Goal: Participate in discussion: Engage in conversation with other users on a specific topic

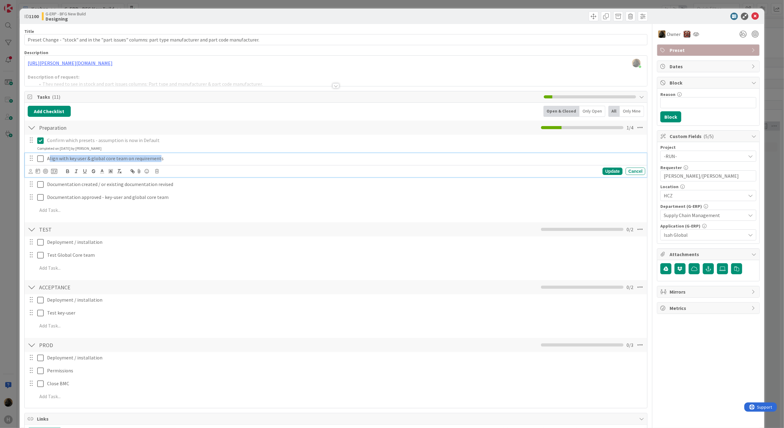
drag, startPoint x: 49, startPoint y: 160, endPoint x: 158, endPoint y: 158, distance: 109.0
click at [158, 158] on p "Align with key user & global core team on requirements" at bounding box center [345, 158] width 596 height 7
click at [334, 88] on div at bounding box center [336, 85] width 7 height 5
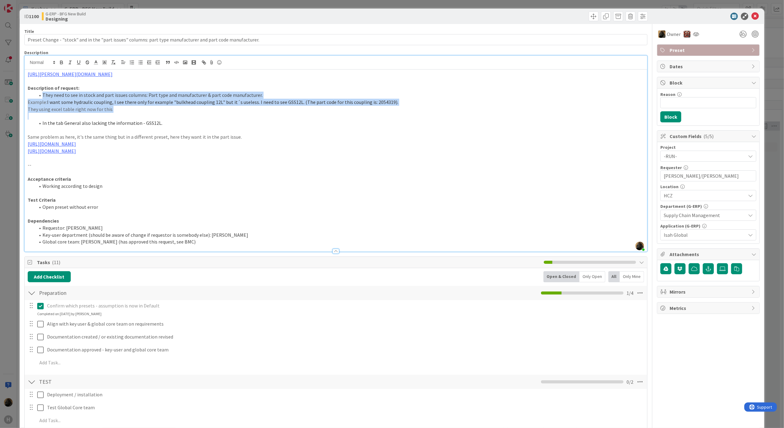
drag, startPoint x: 105, startPoint y: 111, endPoint x: 42, endPoint y: 97, distance: 64.4
click at [42, 97] on div "[URL][PERSON_NAME][DOMAIN_NAME] Description of request: They need to see in sto…" at bounding box center [336, 161] width 623 height 182
click at [92, 112] on p "They using excel table right now for this" at bounding box center [336, 109] width 617 height 7
drag, startPoint x: 44, startPoint y: 94, endPoint x: 107, endPoint y: 112, distance: 66.0
click at [107, 112] on div "[URL][PERSON_NAME][DOMAIN_NAME] Description of request: They need to see in sto…" at bounding box center [336, 161] width 623 height 182
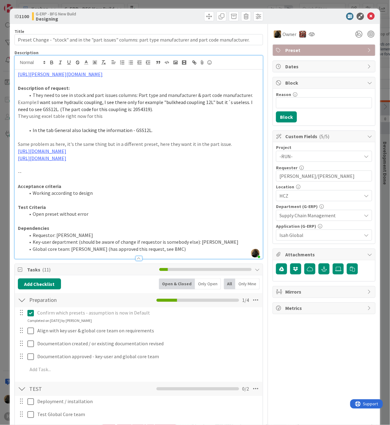
click at [163, 113] on p "They using excel table right now for this" at bounding box center [139, 116] width 242 height 7
click at [22, 272] on icon at bounding box center [21, 269] width 6 height 5
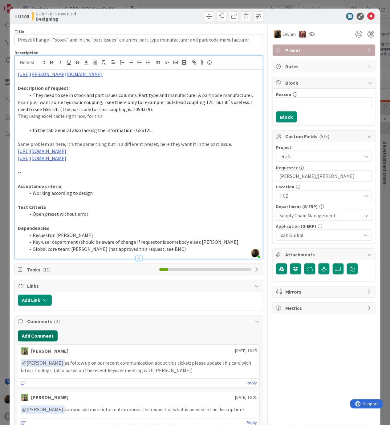
click at [40, 342] on button "Add Comment" at bounding box center [38, 336] width 40 height 11
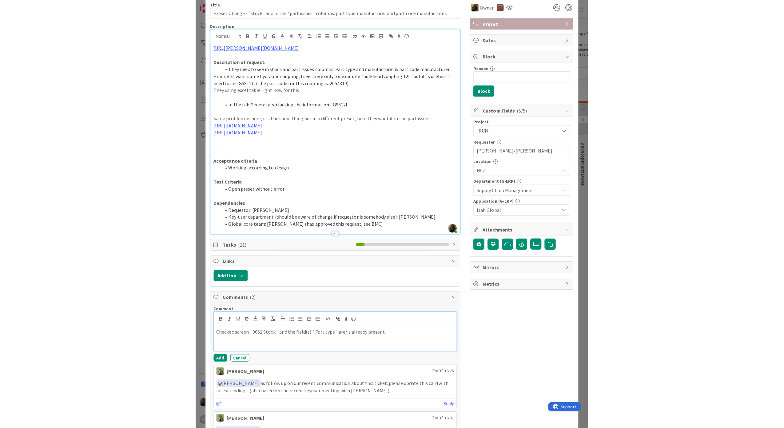
scroll to position [41, 0]
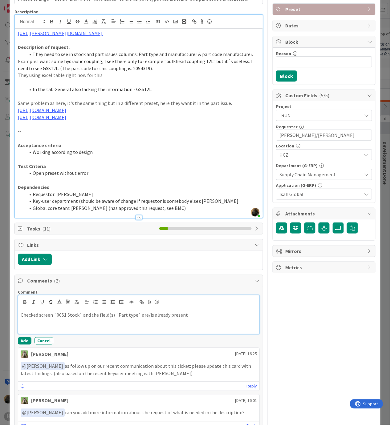
click at [93, 319] on p "Checked screen `0051 Stock` and the field(s) `Part type` are/is already present" at bounding box center [139, 315] width 236 height 7
click at [97, 319] on p "Checked screen `0051 Stock` and the field(s) `Part type` are/is already present" at bounding box center [139, 315] width 236 height 7
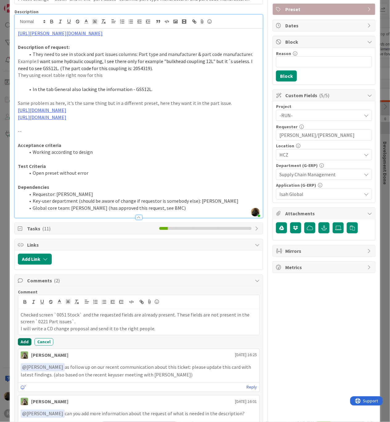
click at [19, 346] on button "Add" at bounding box center [25, 342] width 14 height 7
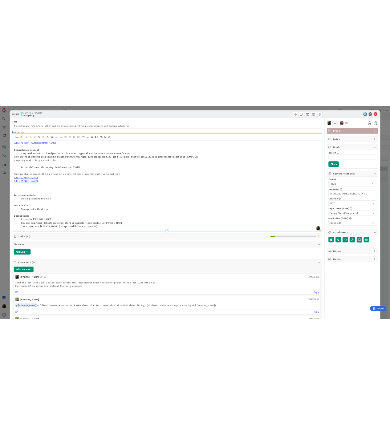
scroll to position [0, 0]
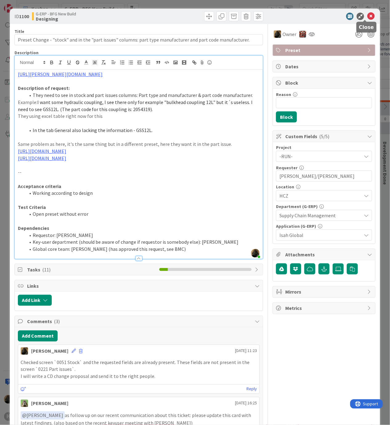
click at [367, 15] on icon at bounding box center [370, 16] width 7 height 7
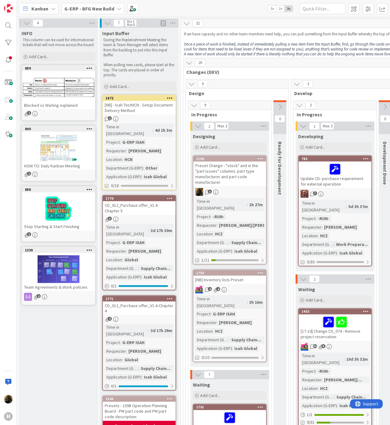
click at [245, 181] on div "Preset Change - "stock" and in the "part issues" columns: part type manufacture…" at bounding box center [229, 174] width 73 height 25
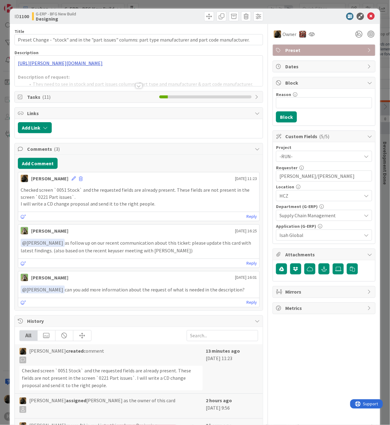
click at [80, 62] on div "[URL][PERSON_NAME][DOMAIN_NAME] Description of request: They need to see in sto…" at bounding box center [139, 71] width 248 height 30
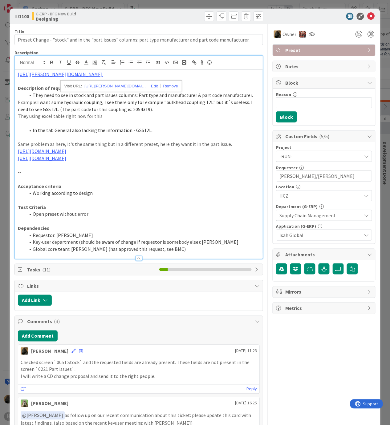
click at [94, 82] on div "[URL][PERSON_NAME][DOMAIN_NAME]" at bounding box center [121, 86] width 122 height 12
click at [95, 91] on div "[URL][PERSON_NAME][DOMAIN_NAME]" at bounding box center [121, 86] width 122 height 12
click at [97, 87] on link "[URL][PERSON_NAME][DOMAIN_NAME]" at bounding box center [115, 86] width 62 height 8
click at [367, 17] on icon at bounding box center [370, 16] width 7 height 7
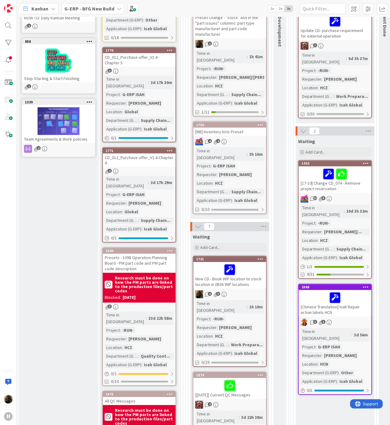
scroll to position [164, 0]
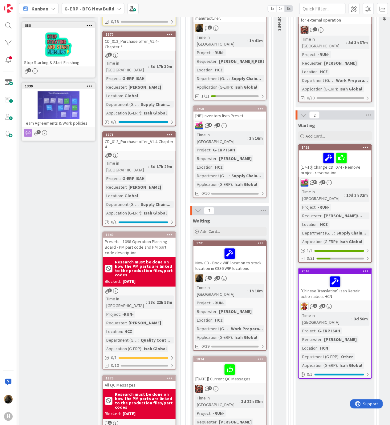
click at [215, 252] on div "New CD - Book WIP location to stock location in 0836 WIP locations" at bounding box center [229, 259] width 73 height 26
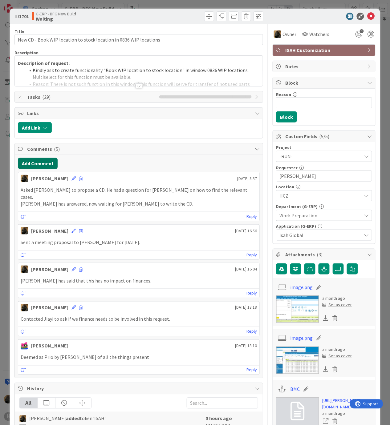
click at [33, 169] on button "Add Comment" at bounding box center [38, 163] width 40 height 11
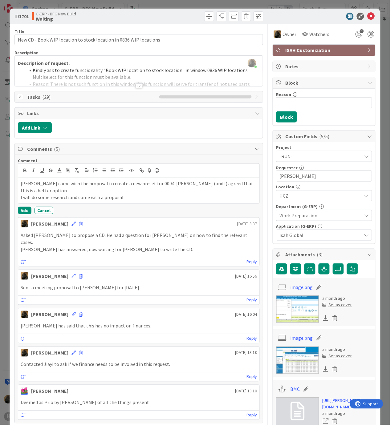
click at [16, 209] on div "Comment [PERSON_NAME] came with the proposal to create a new preset for 0094. […" at bounding box center [139, 289] width 248 height 268
click at [17, 212] on div "Comment [PERSON_NAME] came with the proposal to create a new preset for 0094. […" at bounding box center [139, 289] width 248 height 268
click at [20, 212] on button "Add" at bounding box center [25, 210] width 14 height 7
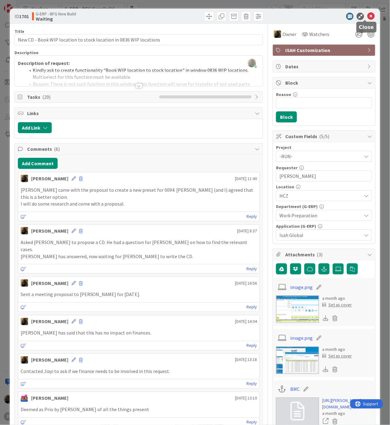
click at [367, 18] on icon at bounding box center [370, 16] width 7 height 7
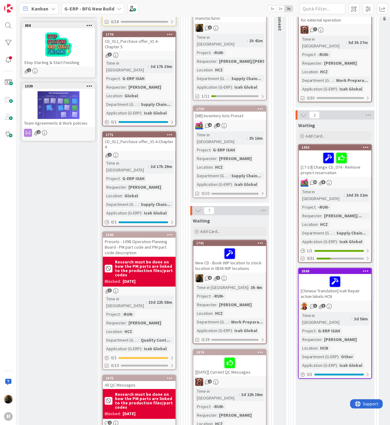
click at [226, 249] on icon at bounding box center [229, 254] width 10 height 10
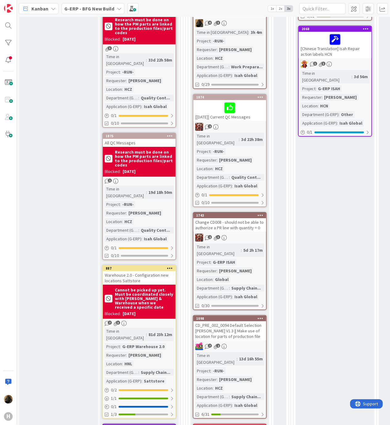
scroll to position [492, 0]
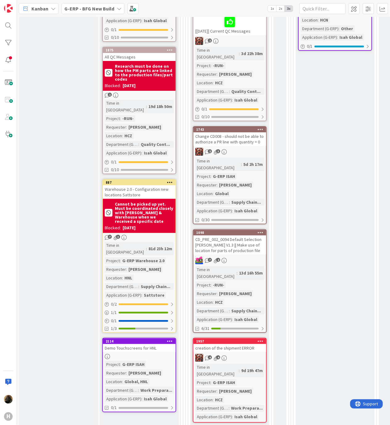
click at [125, 344] on div "Demo Touchscreens for HNL" at bounding box center [139, 348] width 73 height 8
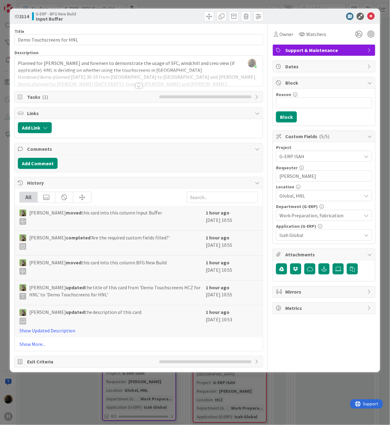
click at [137, 87] on div at bounding box center [138, 85] width 7 height 5
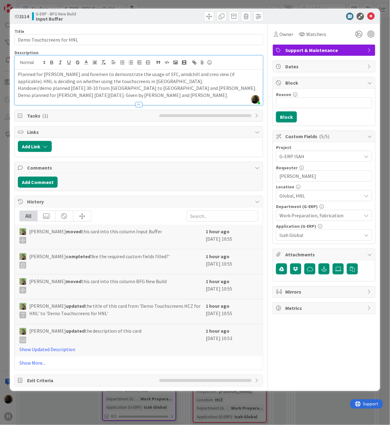
click at [126, 406] on div "ID 2114 G-ERP - BFG New Build Input Buffer Title 25 / 128 Demo Touchscreens for…" at bounding box center [195, 212] width 390 height 425
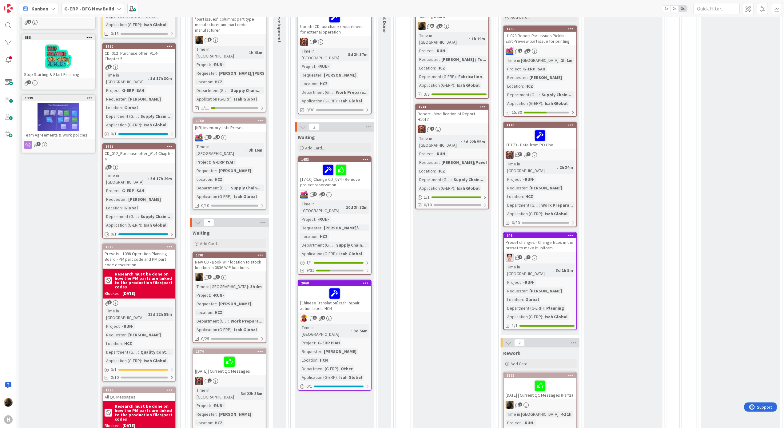
scroll to position [164, 0]
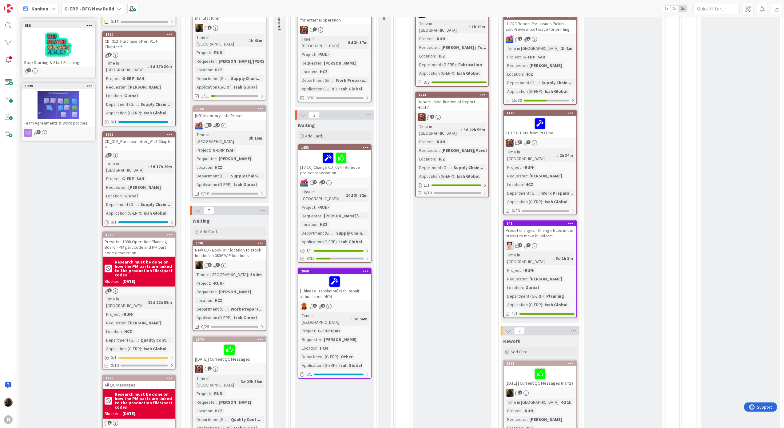
click at [247, 246] on div "New CD - Book WIP location to stock location in 0836 WIP locations" at bounding box center [229, 253] width 73 height 14
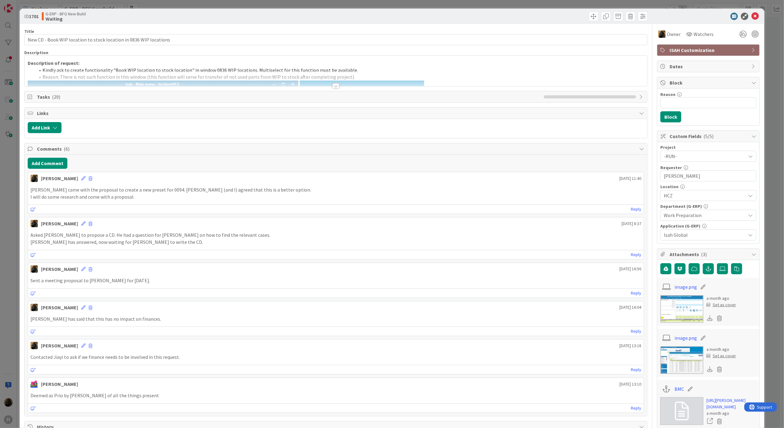
click at [334, 86] on div at bounding box center [336, 85] width 7 height 5
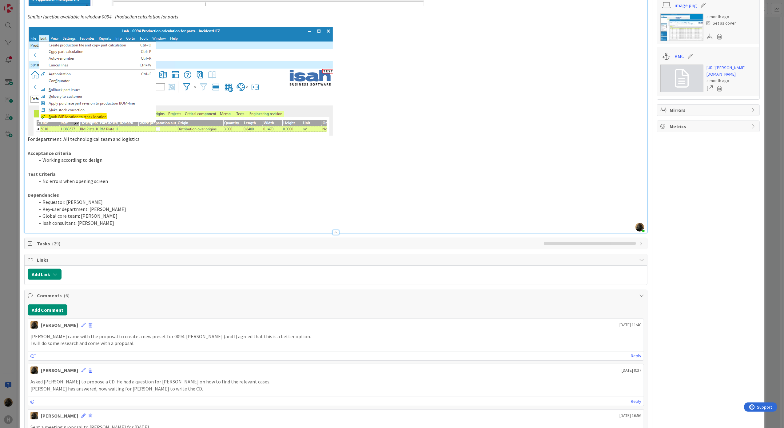
scroll to position [533, 0]
